Goal: Information Seeking & Learning: Find specific fact

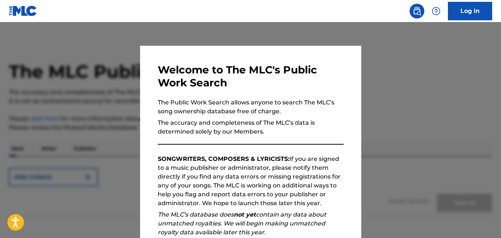
click at [433, 74] on div at bounding box center [250, 141] width 501 height 238
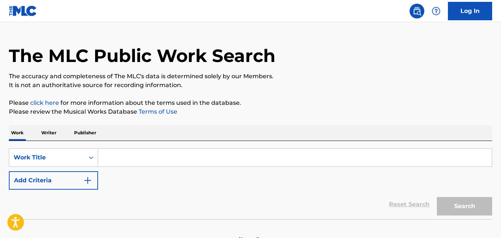
scroll to position [40, 0]
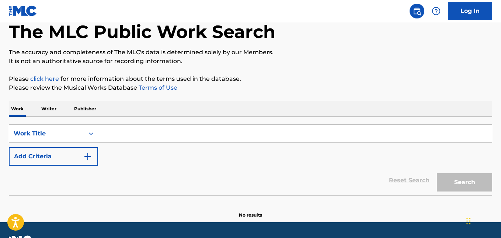
click at [122, 136] on input "Search Form" at bounding box center [295, 134] width 394 height 18
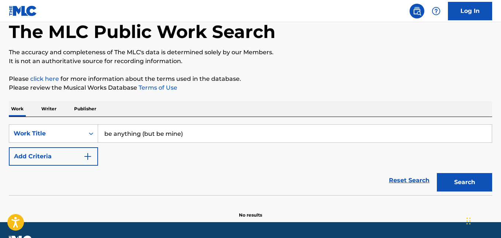
type input "be anything (but be mine)"
click at [466, 174] on button "Search" at bounding box center [464, 182] width 55 height 18
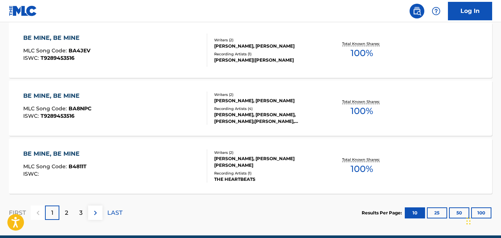
scroll to position [665, 0]
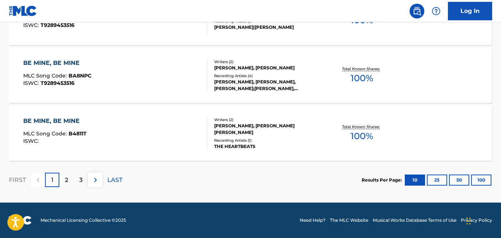
click at [67, 179] on p "2" at bounding box center [66, 180] width 3 height 9
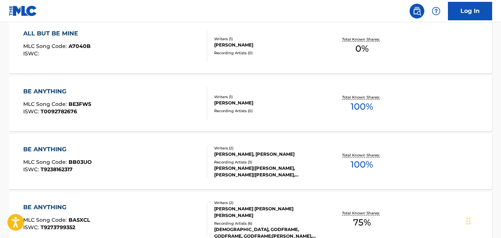
drag, startPoint x: 180, startPoint y: 169, endPoint x: 160, endPoint y: 93, distance: 79.4
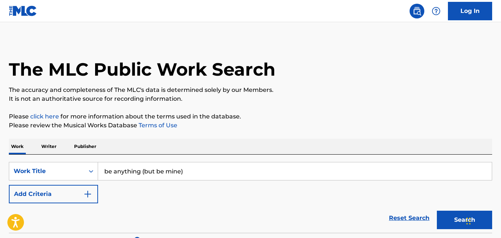
scroll to position [37, 0]
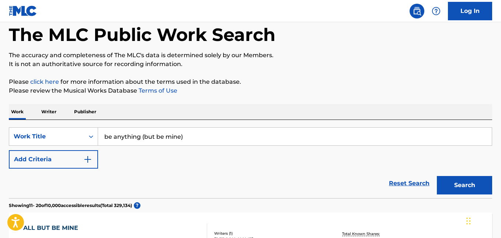
click at [204, 134] on input "be anything (but be mine)" at bounding box center [295, 137] width 394 height 18
click at [80, 126] on div "SearchWithCriteriab73c825e-8079-4ce7-a51a-b87fa7a41e2b Work Title be anything (…" at bounding box center [251, 159] width 484 height 78
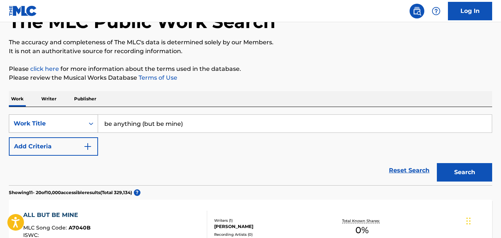
click at [86, 133] on div "Work Title" at bounding box center [53, 123] width 89 height 18
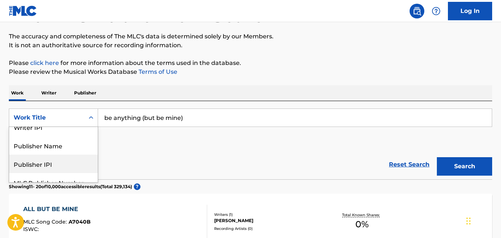
scroll to position [92, 0]
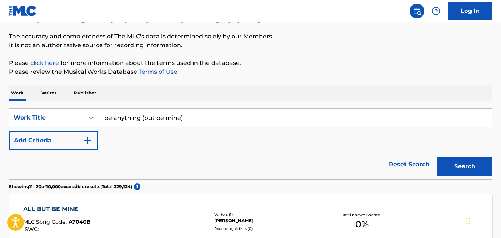
click at [129, 147] on div "SearchWithCriteriab73c825e-8079-4ce7-a51a-b87fa7a41e2b Work Title be anything (…" at bounding box center [251, 128] width 484 height 41
click at [52, 91] on p "Writer" at bounding box center [49, 92] width 20 height 15
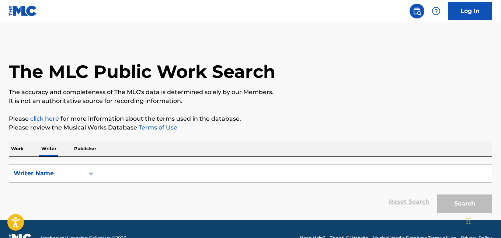
click at [122, 169] on input "Search Form" at bounding box center [295, 173] width 394 height 18
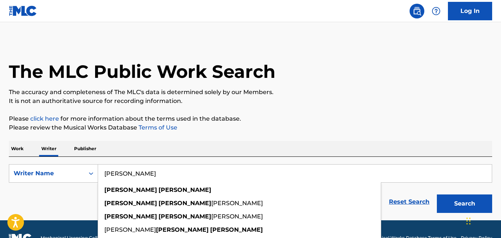
type input "[PERSON_NAME]"
click at [437, 194] on button "Search" at bounding box center [464, 203] width 55 height 18
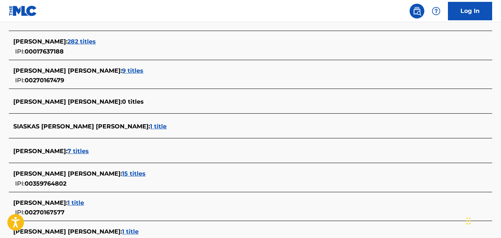
scroll to position [111, 0]
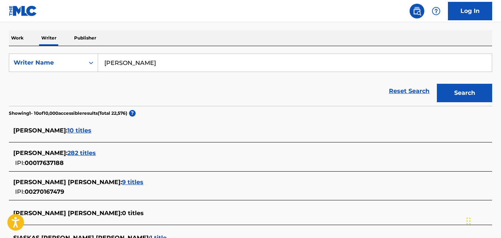
click at [67, 130] on span "10 titles" at bounding box center [79, 130] width 24 height 7
